Goal: Information Seeking & Learning: Learn about a topic

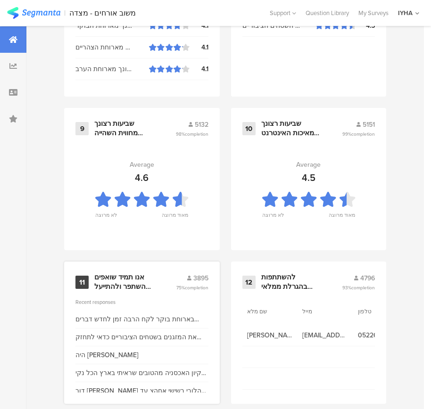
scroll to position [1012, 0]
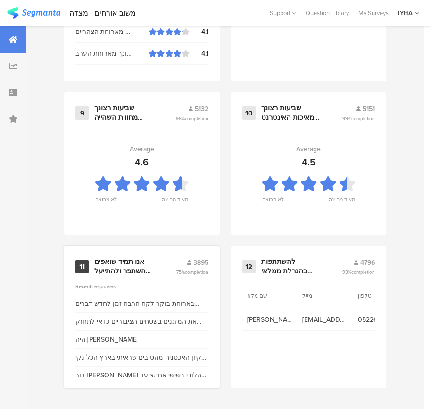
click at [128, 261] on div "אנו תמיד שואפים להשתפר ולהתייעל ודעתך חשובה לנו" at bounding box center [123, 266] width 59 height 18
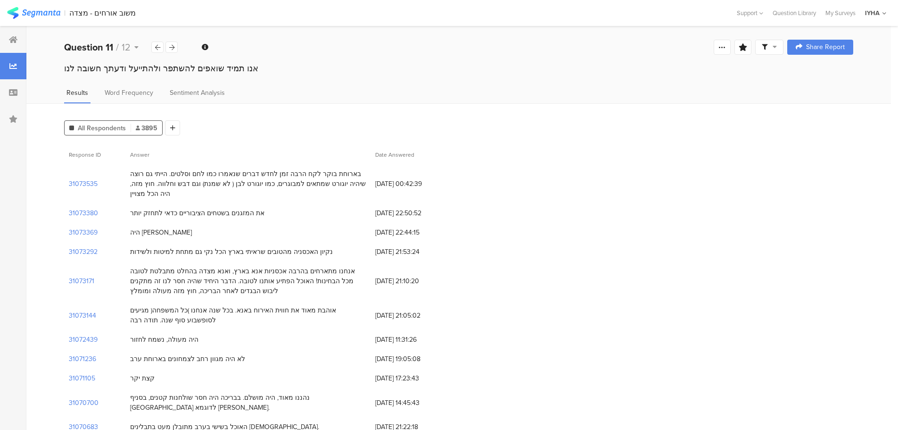
scroll to position [47, 0]
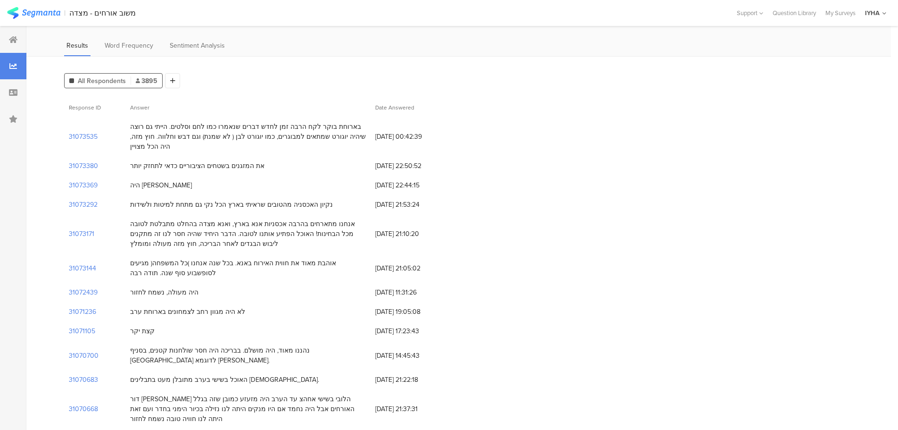
drag, startPoint x: 354, startPoint y: 264, endPoint x: 181, endPoint y: 271, distance: 172.7
click at [181, 271] on div "אוהבת מאוד את חווית האירוח באנא. בכל שנה אנחנו )כל המשפחה( מגיעים לסופשבוע סוף …" at bounding box center [248, 268] width 236 height 20
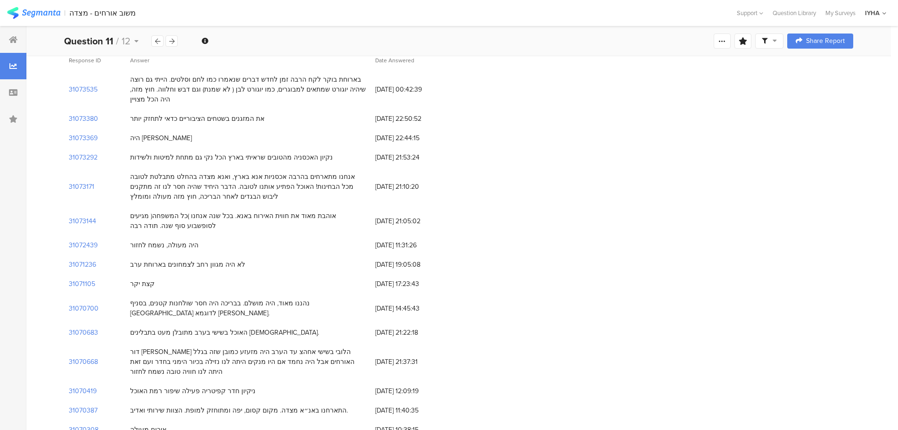
scroll to position [141, 0]
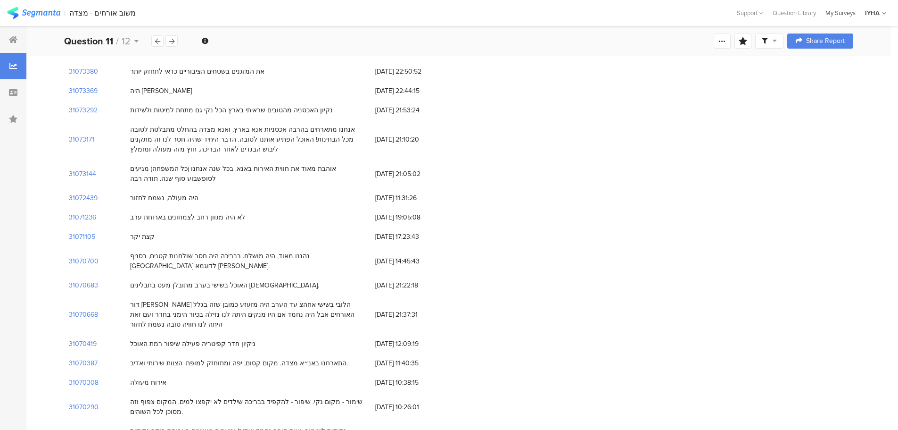
click at [438, 12] on div "My Surveys" at bounding box center [841, 12] width 40 height 9
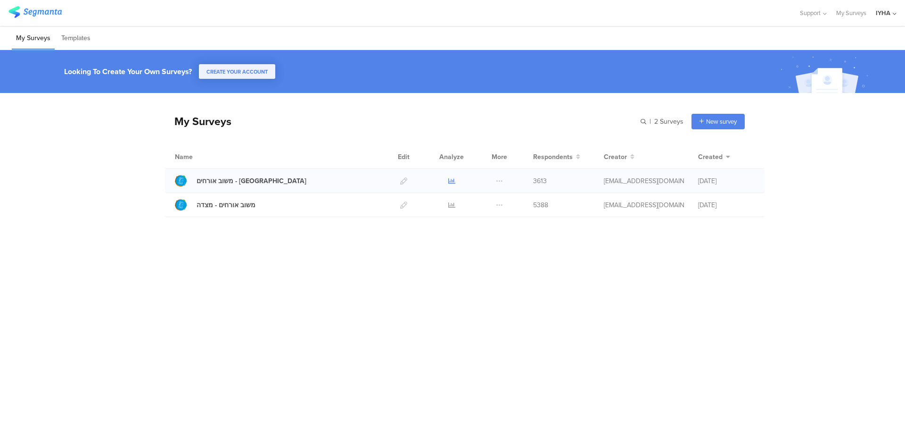
click at [450, 179] on icon at bounding box center [451, 180] width 7 height 7
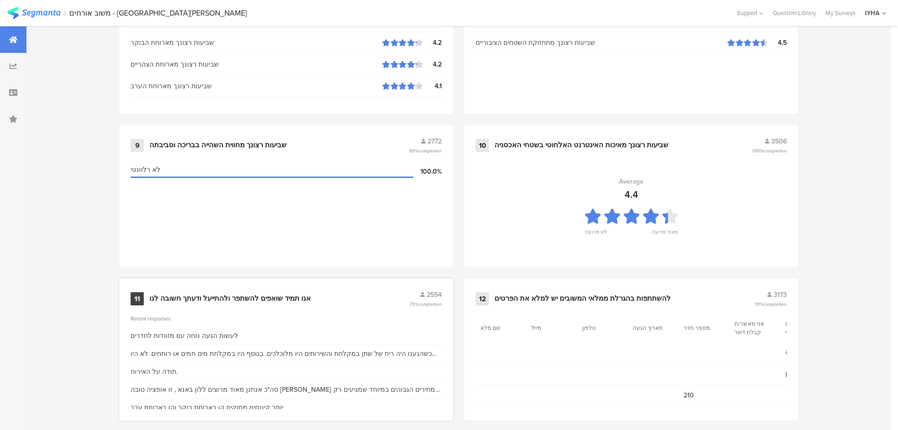
scroll to position [954, 0]
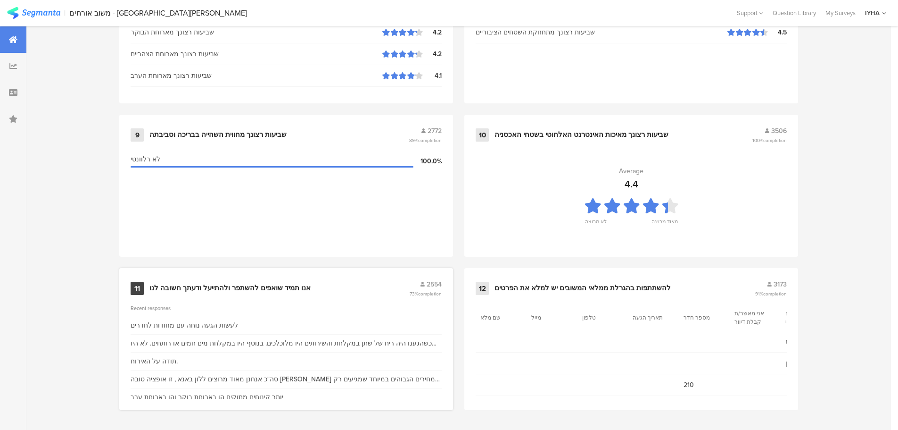
click at [261, 282] on div "11 אנו תמיד שואפים להשתפר ולהתייעל ודעתך חשובה לנו 2554 73% completion" at bounding box center [286, 288] width 311 height 18
